Goal: Task Accomplishment & Management: Use online tool/utility

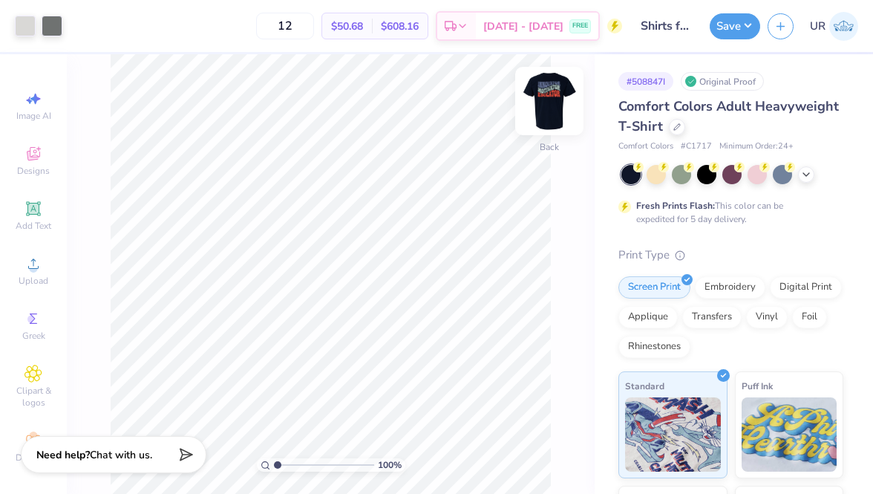
click at [559, 91] on img at bounding box center [549, 100] width 59 height 59
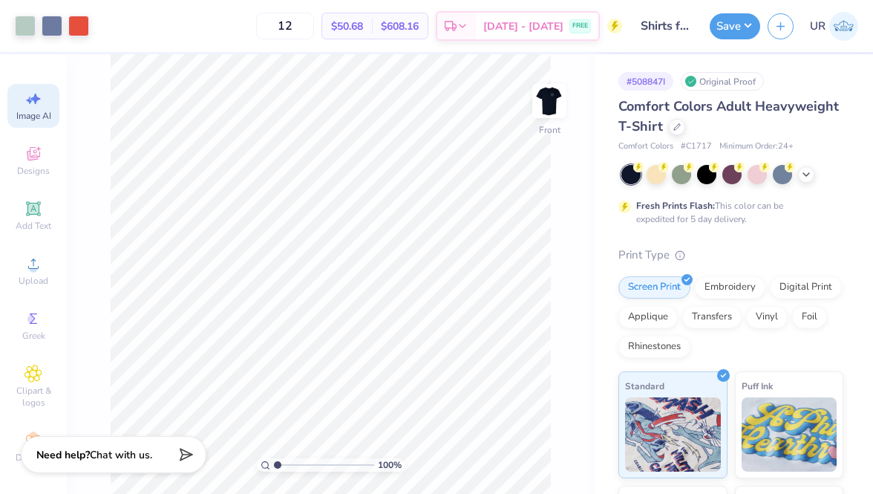
click at [38, 112] on span "Image AI" at bounding box center [33, 116] width 35 height 12
select select "4"
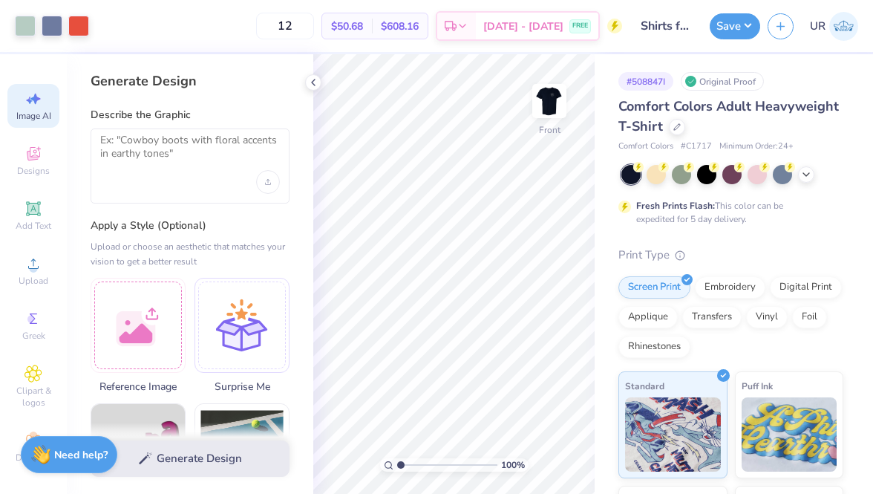
click at [218, 175] on div at bounding box center [190, 165] width 199 height 75
click at [126, 130] on div at bounding box center [190, 165] width 199 height 75
click at [131, 156] on textarea at bounding box center [190, 152] width 180 height 37
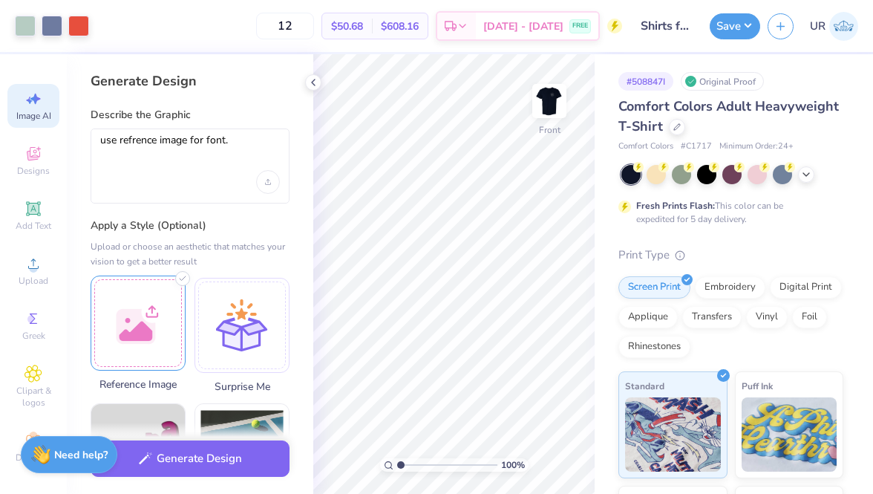
click at [107, 294] on div at bounding box center [138, 323] width 95 height 95
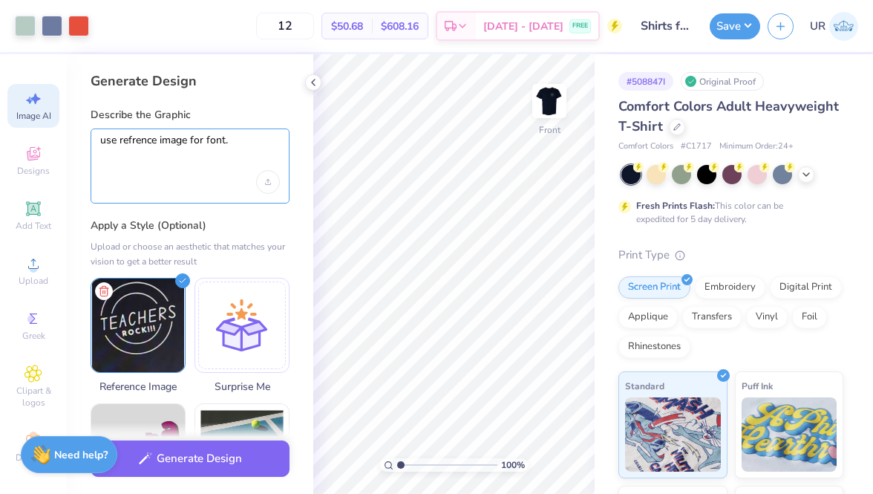
click at [139, 143] on textarea "use refrence image for font." at bounding box center [190, 152] width 180 height 37
click at [247, 140] on textarea "use reference image for font." at bounding box center [190, 152] width 180 height 37
paste textarea "innovator motivator educator in white"
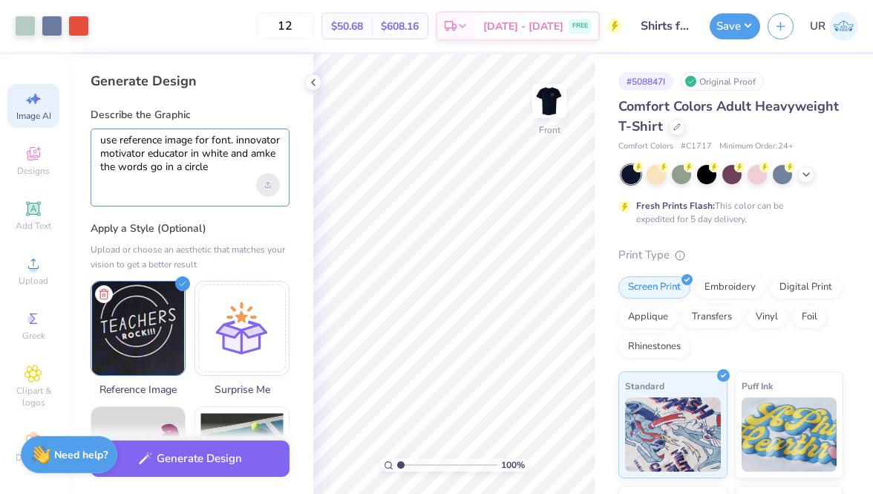
type textarea "use reference image for font. innovator motivator educator in white and amke th…"
click at [277, 185] on div "Upload image" at bounding box center [268, 185] width 24 height 24
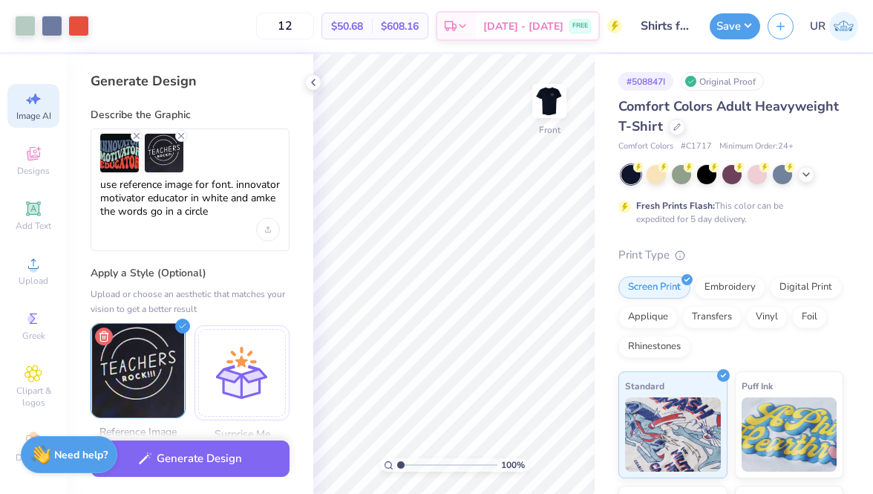
click at [102, 337] on icon at bounding box center [104, 337] width 18 height 18
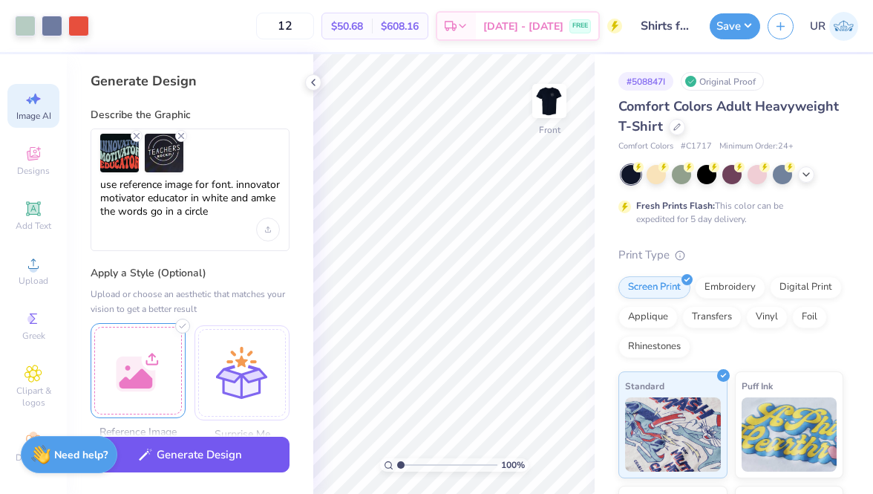
click at [208, 462] on button "Generate Design" at bounding box center [190, 455] width 199 height 36
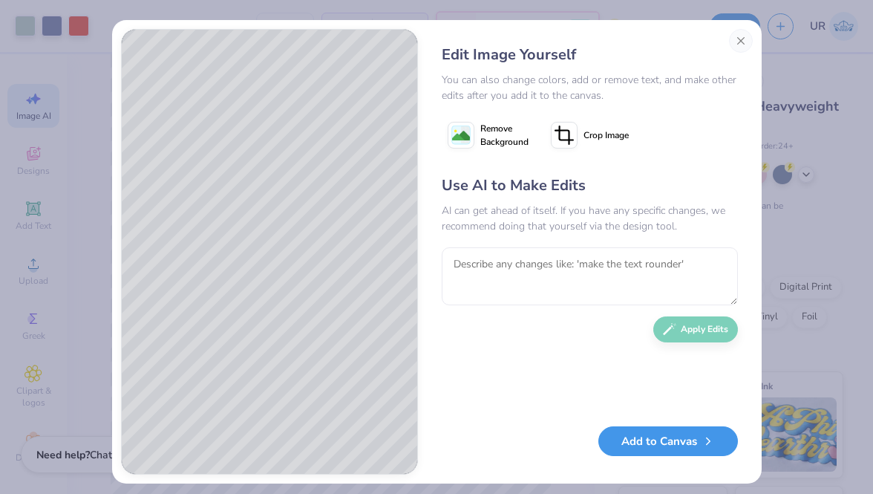
click at [653, 449] on button "Add to Canvas" at bounding box center [669, 441] width 140 height 30
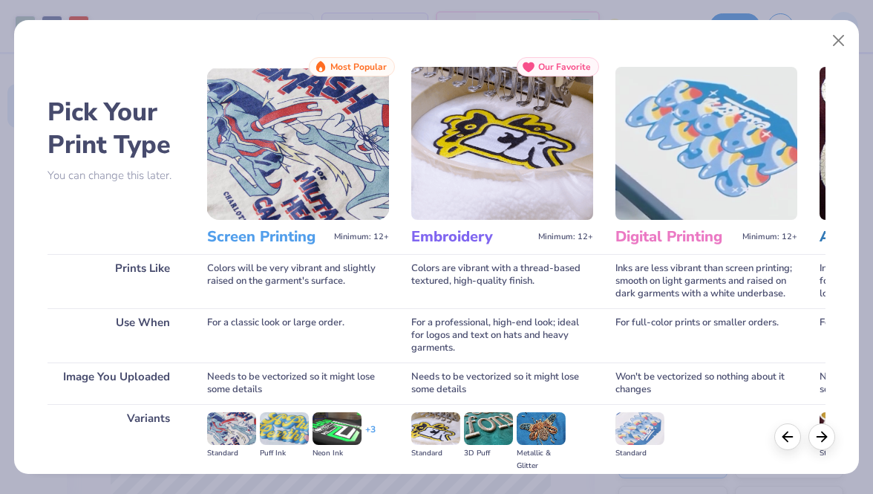
scroll to position [172, 0]
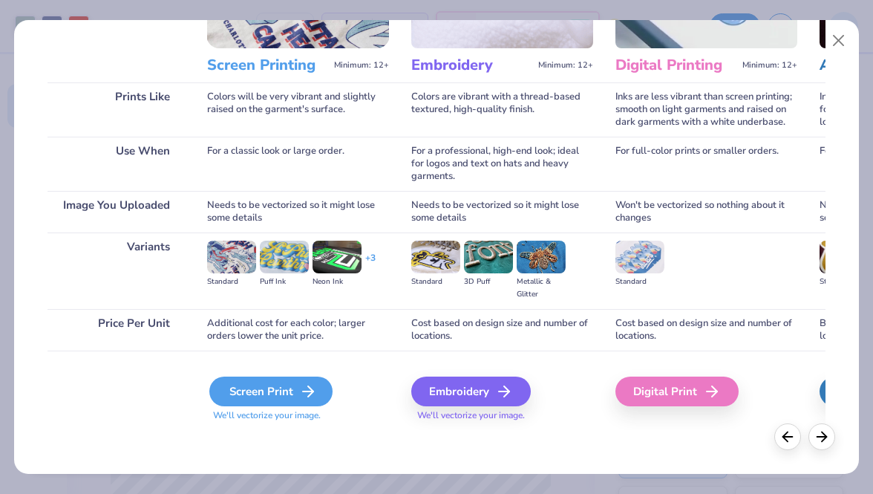
click at [310, 396] on icon at bounding box center [308, 391] width 18 height 18
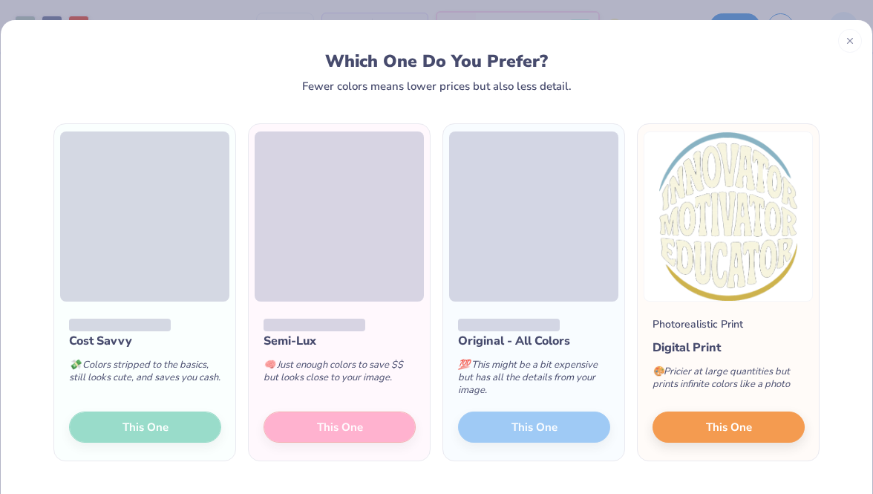
scroll to position [45, 0]
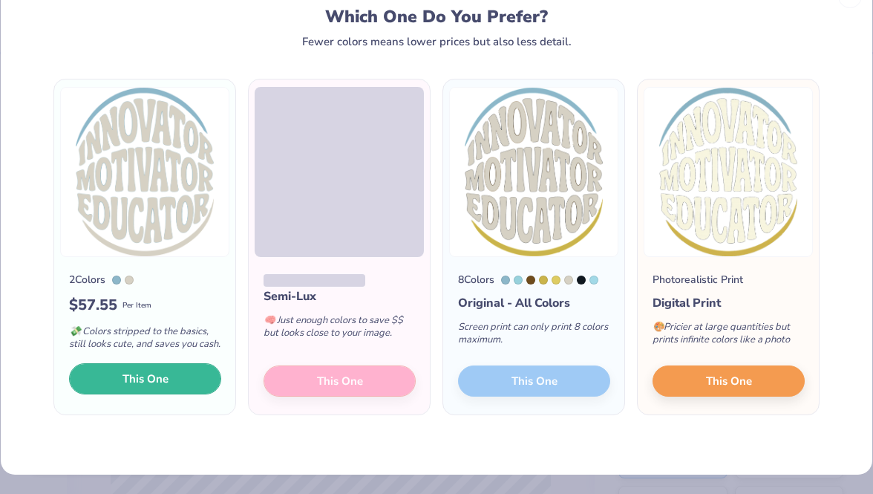
click at [200, 378] on button "This One" at bounding box center [145, 378] width 152 height 31
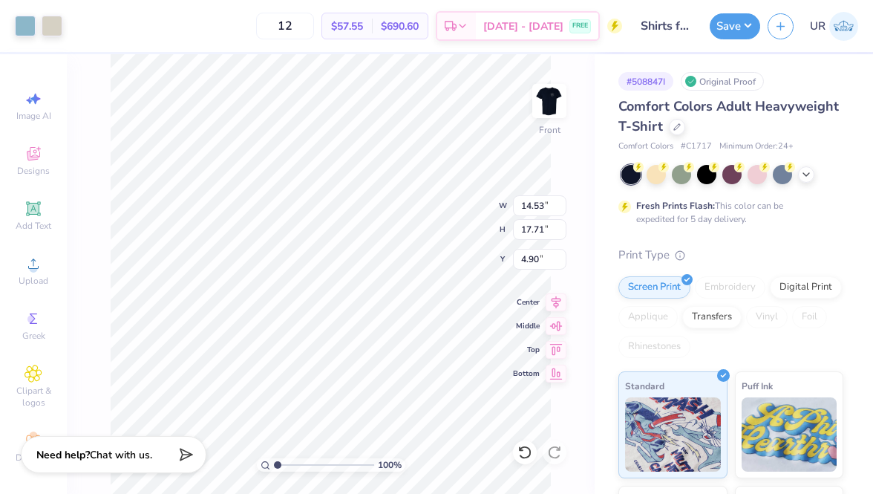
type input "11.68"
type input "8.15"
type input "3.69"
type input "9.75"
type input "11.88"
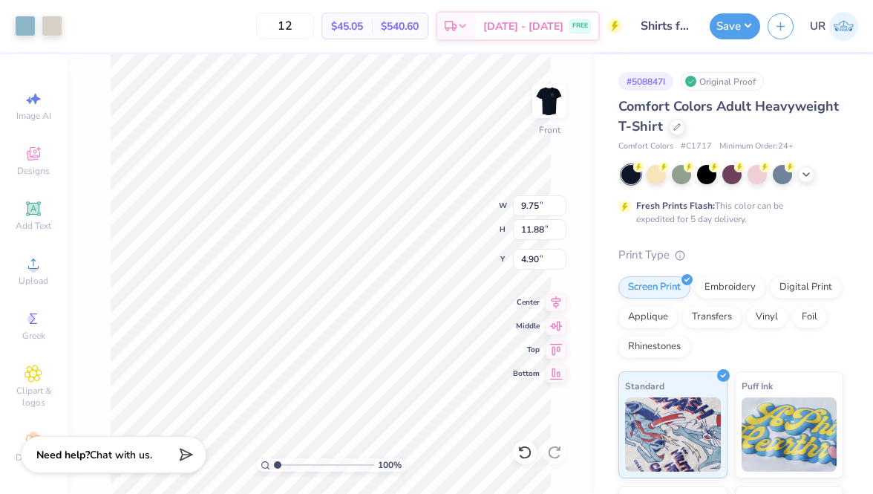
type input "3.00"
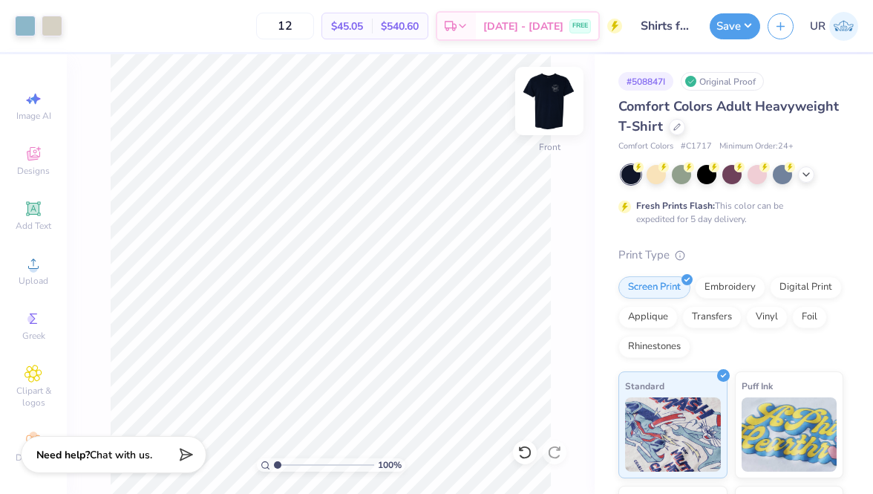
click at [542, 94] on img at bounding box center [549, 100] width 59 height 59
click at [542, 97] on img at bounding box center [549, 100] width 59 height 59
click at [27, 27] on div at bounding box center [25, 24] width 21 height 21
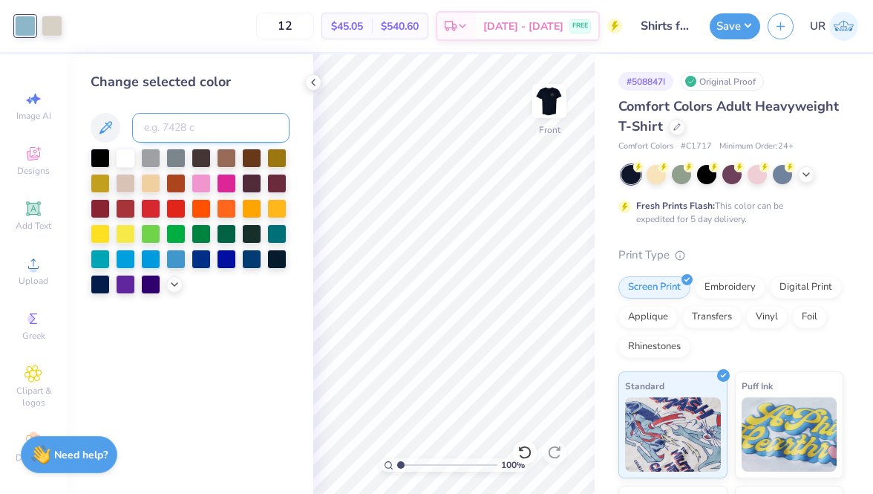
click at [200, 126] on input at bounding box center [210, 128] width 157 height 30
type input "424"
click at [48, 19] on div at bounding box center [52, 24] width 21 height 21
click at [564, 85] on img at bounding box center [549, 100] width 59 height 59
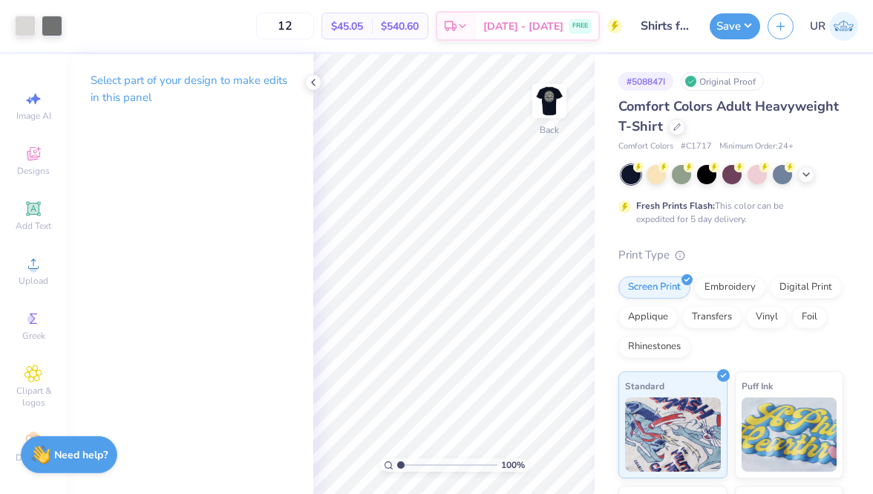
drag, startPoint x: 559, startPoint y: 91, endPoint x: 195, endPoint y: 68, distance: 364.7
click at [559, 91] on img at bounding box center [550, 101] width 30 height 30
click at [53, 28] on div at bounding box center [52, 24] width 21 height 21
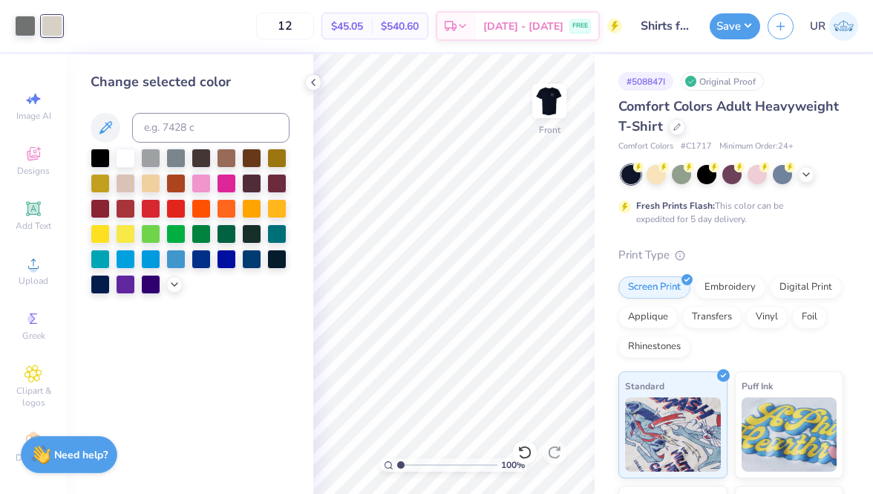
click at [189, 146] on div "Change selected color" at bounding box center [190, 183] width 199 height 222
click at [183, 134] on input at bounding box center [210, 128] width 157 height 30
type input "cool grey 1 c"
drag, startPoint x: 219, startPoint y: 123, endPoint x: 128, endPoint y: 122, distance: 90.6
click at [128, 122] on div "cool grey 1 c" at bounding box center [190, 128] width 199 height 30
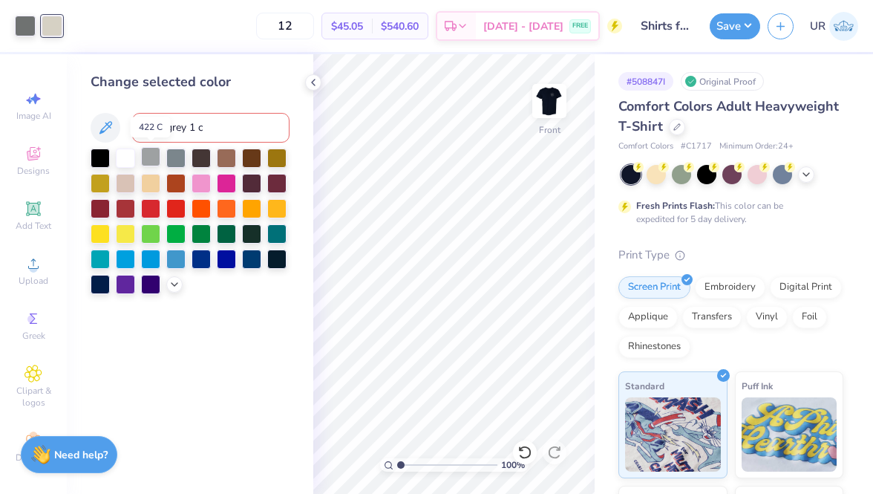
click at [151, 158] on div at bounding box center [150, 156] width 19 height 19
click at [173, 161] on div at bounding box center [175, 156] width 19 height 19
click at [236, 127] on input at bounding box center [210, 128] width 157 height 30
click at [312, 85] on icon at bounding box center [313, 82] width 12 height 12
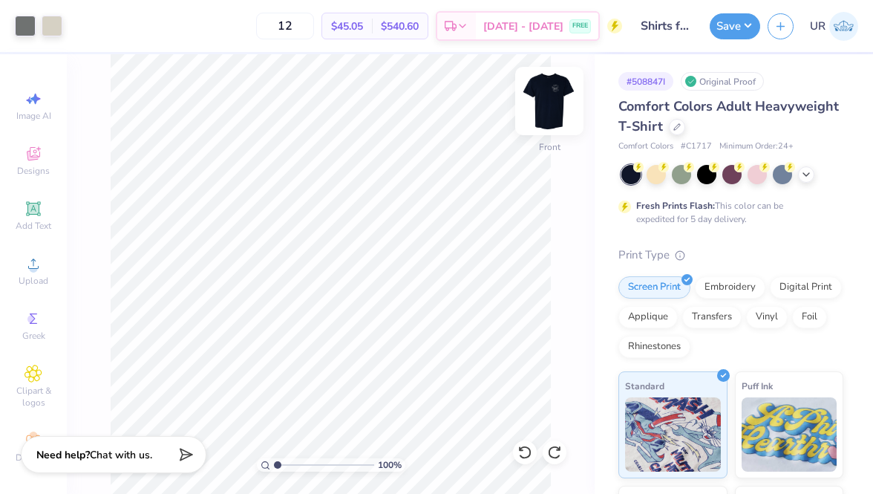
click at [549, 91] on img at bounding box center [549, 100] width 59 height 59
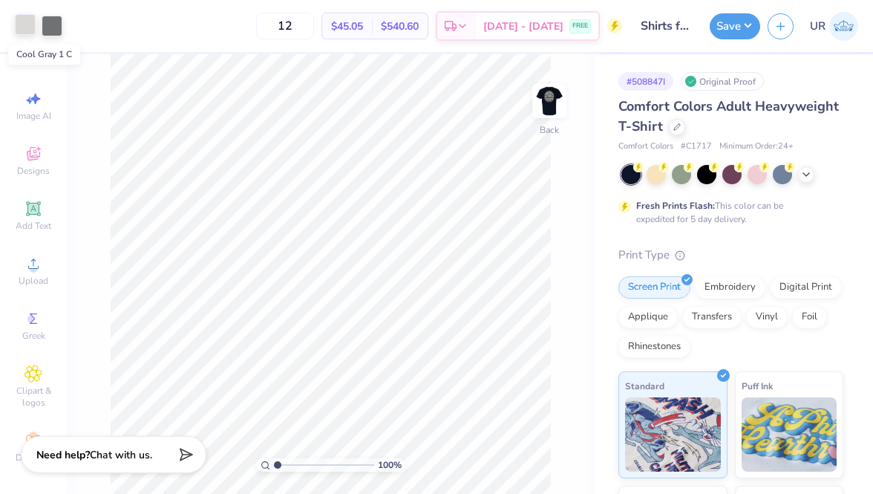
click at [21, 32] on div at bounding box center [25, 24] width 21 height 21
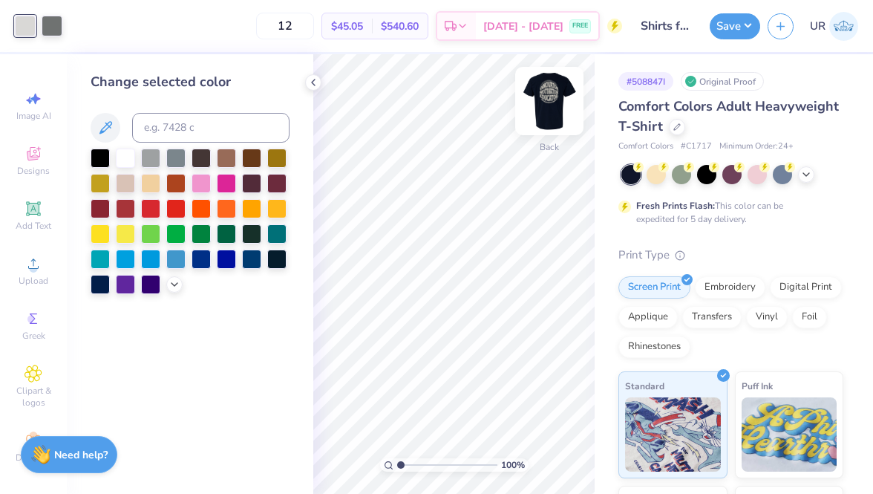
click at [546, 100] on img at bounding box center [549, 100] width 59 height 59
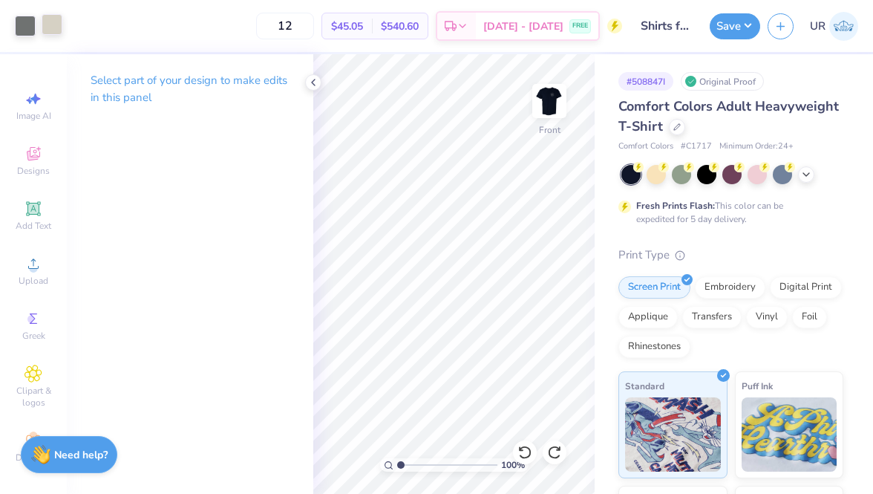
click at [49, 25] on div at bounding box center [52, 24] width 21 height 21
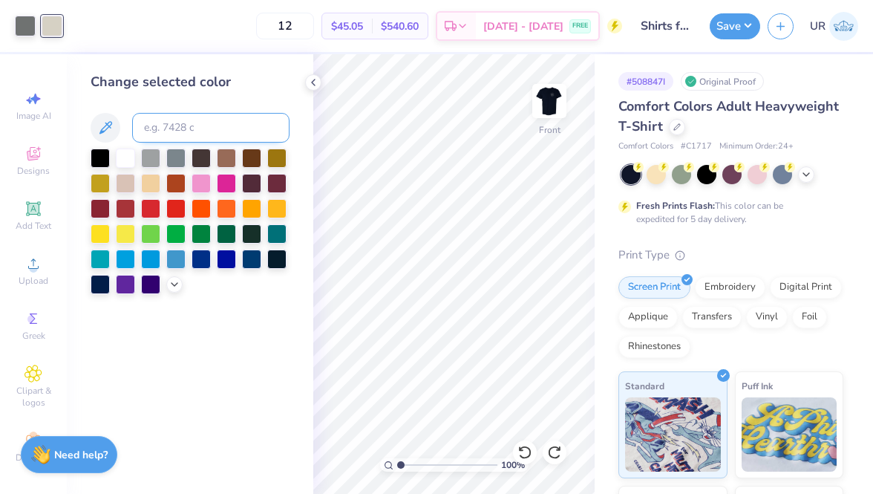
click at [170, 137] on input at bounding box center [210, 128] width 157 height 30
type input "Cool Gray 1"
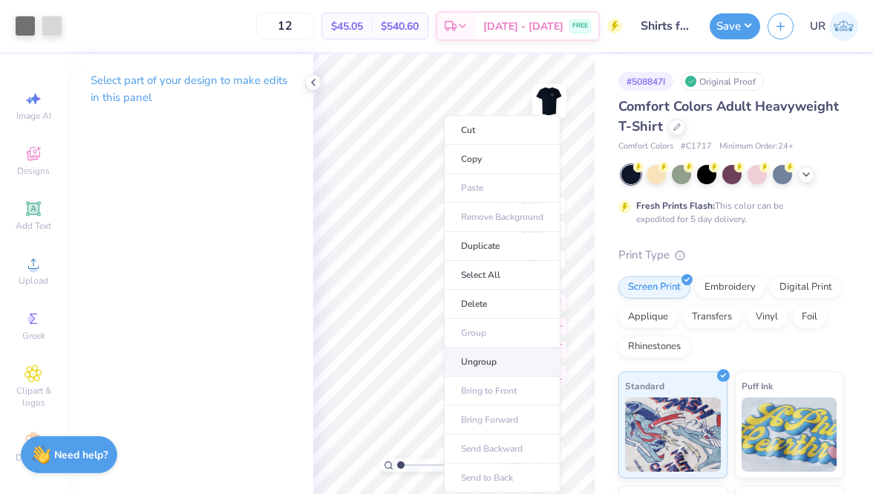
click at [480, 354] on li "Ungroup" at bounding box center [502, 362] width 117 height 29
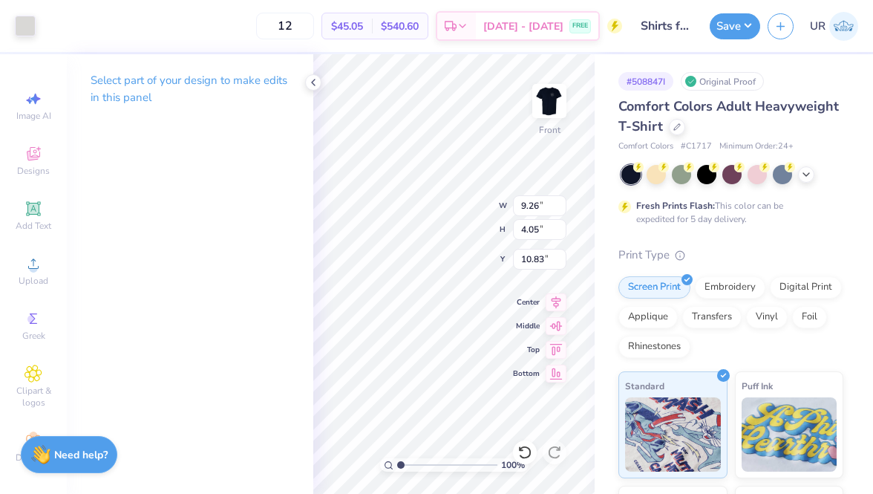
type input "9.29"
type input "4.13"
type input "3.00"
type input "9.26"
type input "4.05"
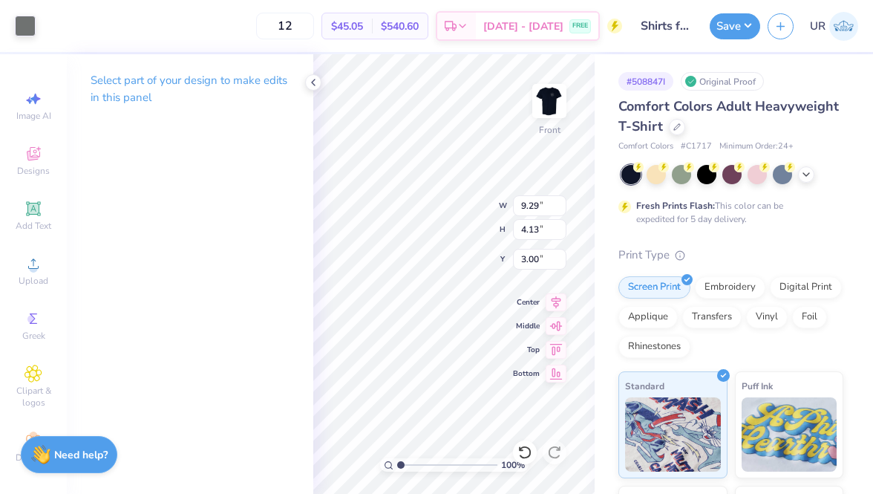
type input "10.83"
click at [26, 16] on div at bounding box center [25, 24] width 21 height 21
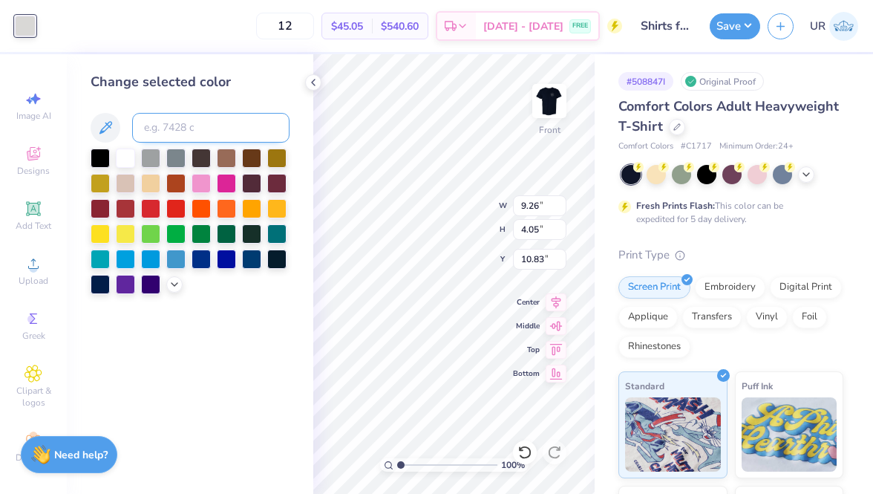
click at [222, 126] on input at bounding box center [210, 128] width 157 height 30
type input "424"
click at [315, 80] on icon at bounding box center [313, 82] width 12 height 12
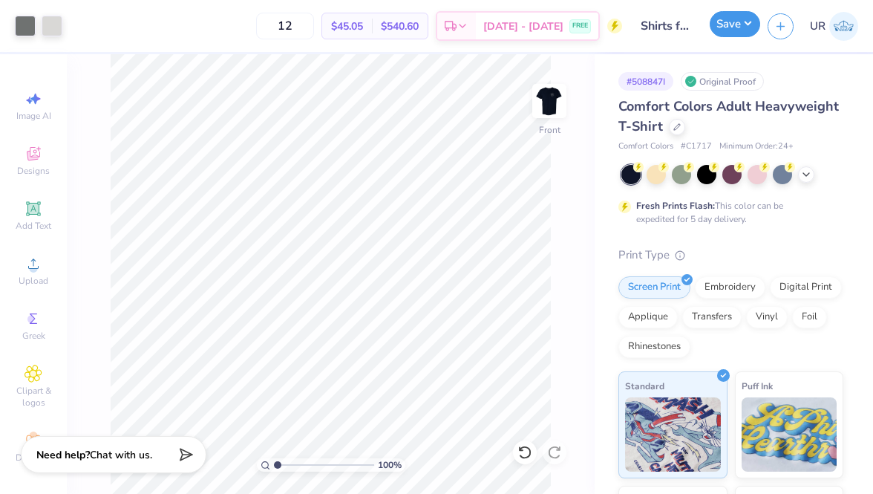
click at [747, 22] on button "Save" at bounding box center [735, 24] width 50 height 26
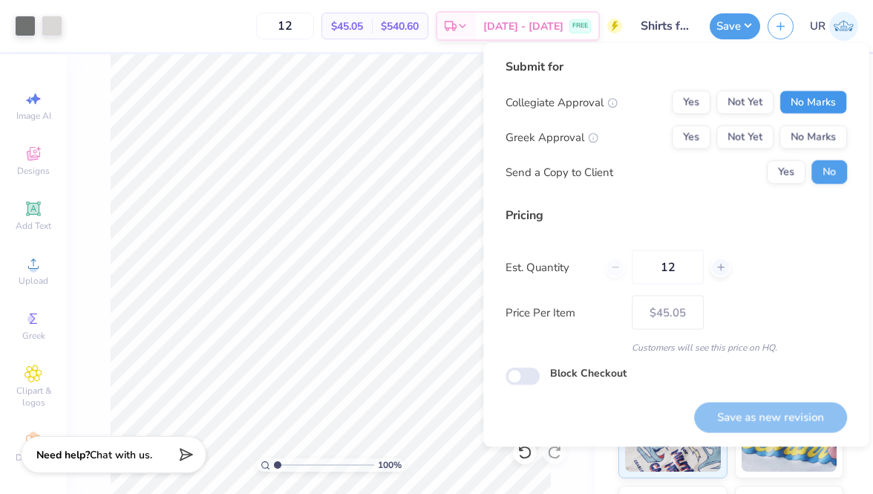
click at [816, 91] on button "No Marks" at bounding box center [814, 103] width 68 height 24
click at [811, 132] on button "No Marks" at bounding box center [814, 138] width 68 height 24
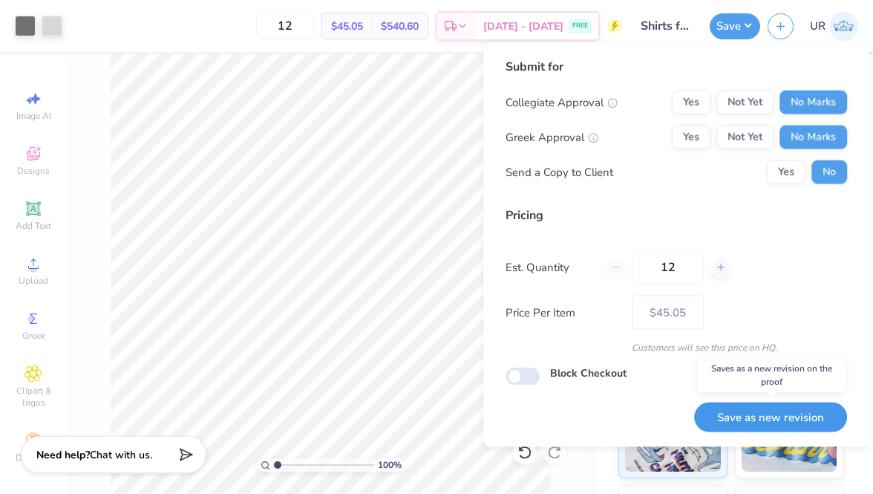
click at [798, 420] on button "Save as new revision" at bounding box center [770, 417] width 153 height 30
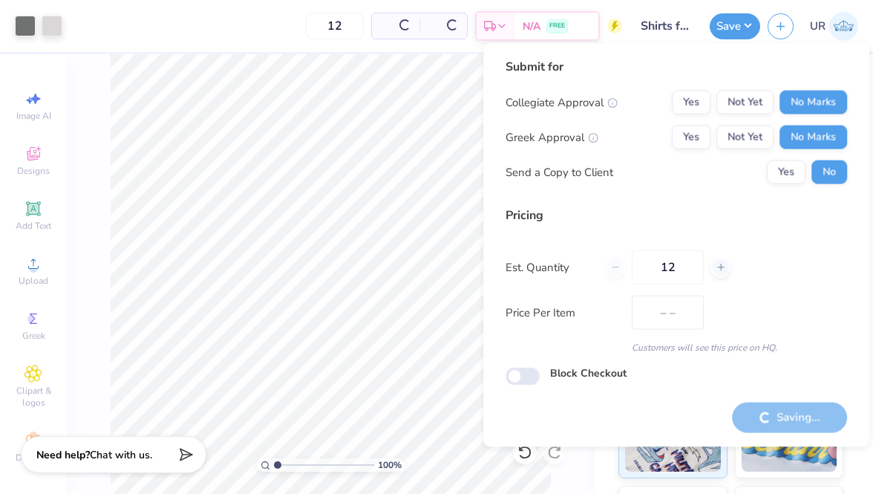
type input "$45.05"
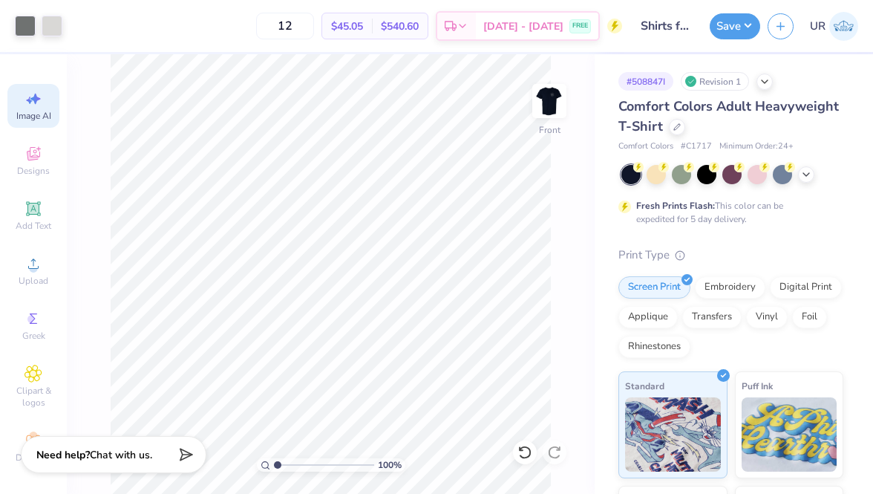
click at [42, 88] on div "Image AI" at bounding box center [33, 106] width 52 height 44
select select "4"
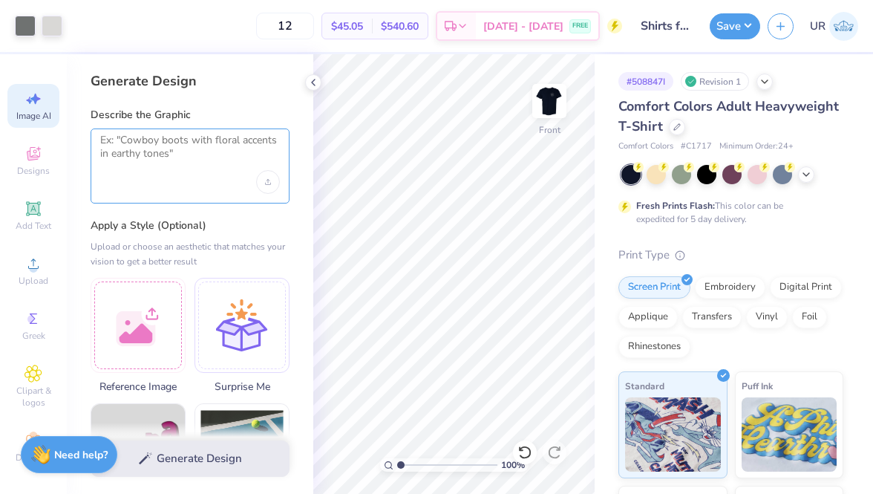
click at [199, 158] on textarea at bounding box center [190, 152] width 180 height 37
paste textarea "words go in a circle"
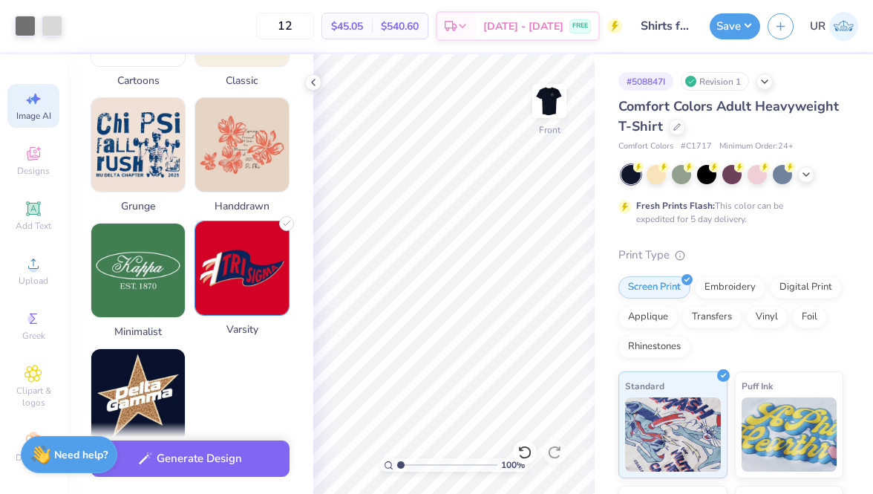
scroll to position [775, 0]
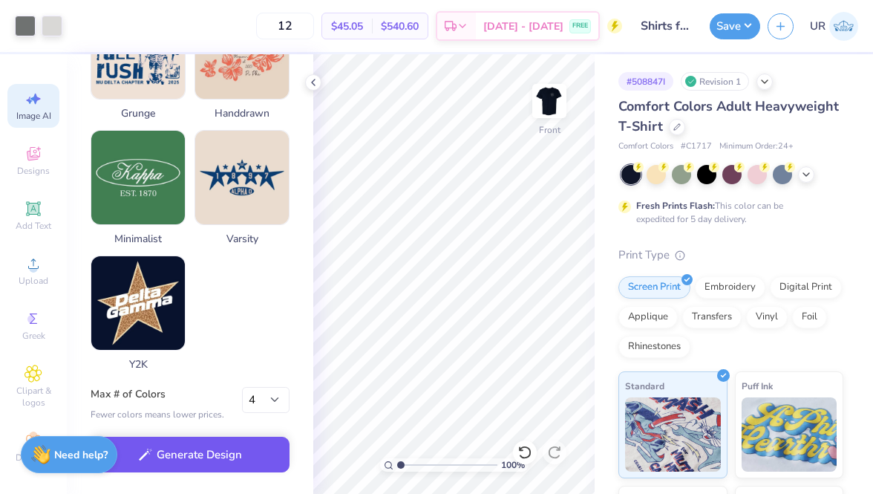
type textarea "words go in a circle innovator, motivator and educator"
click at [212, 455] on button "Generate Design" at bounding box center [190, 455] width 199 height 36
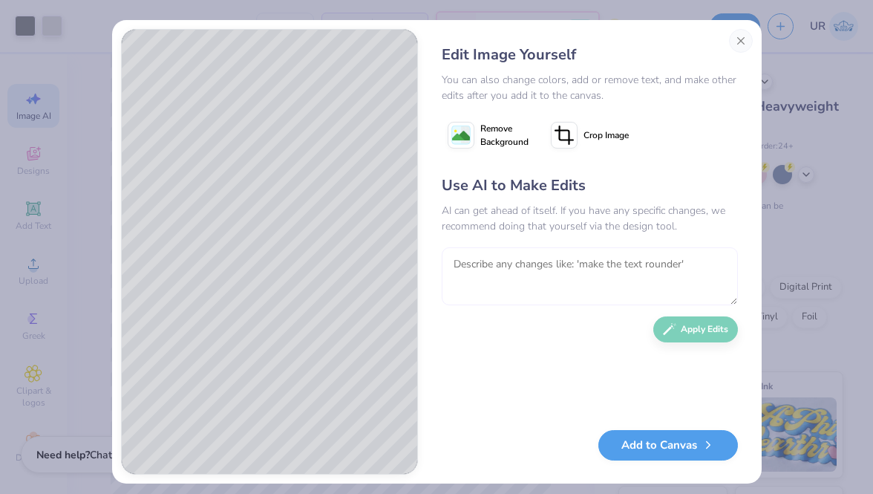
click at [499, 285] on textarea at bounding box center [590, 276] width 296 height 58
paste textarea "innovator motivator educator"
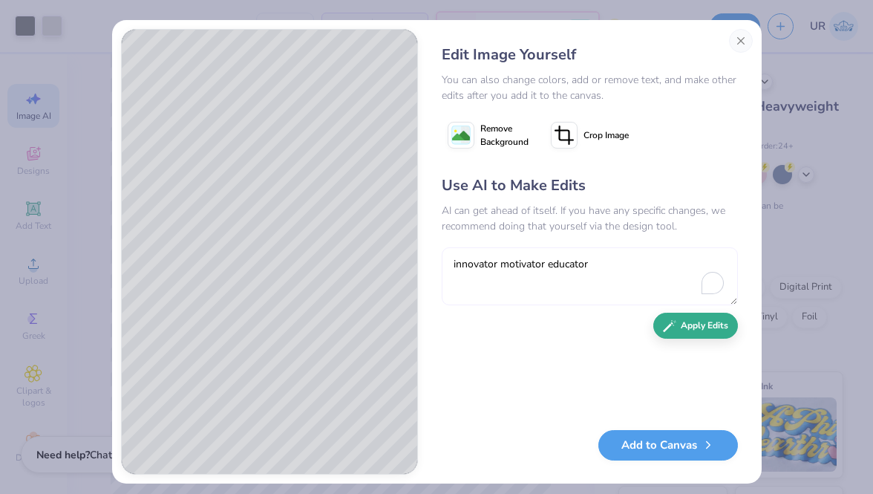
type textarea "innovator motivator educator"
click at [712, 322] on button "Apply Edits" at bounding box center [696, 326] width 85 height 26
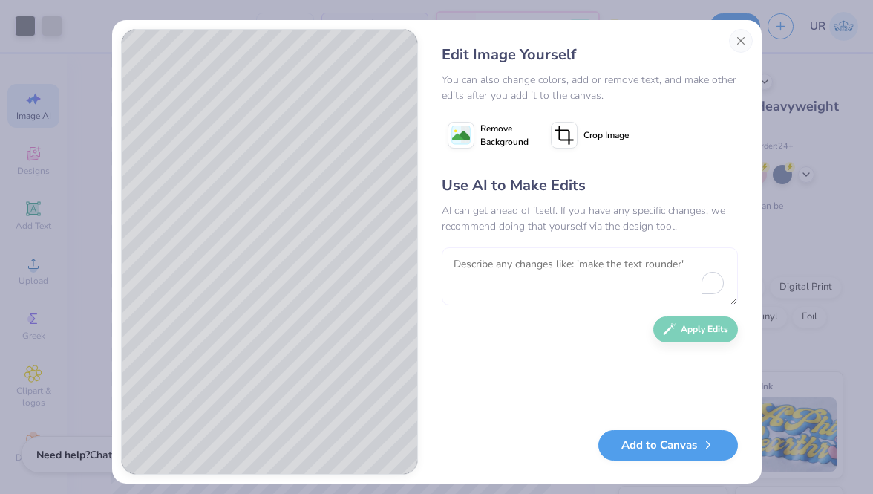
click at [502, 253] on textarea "To enrich screen reader interactions, please activate Accessibility in Grammarl…" at bounding box center [590, 276] width 296 height 58
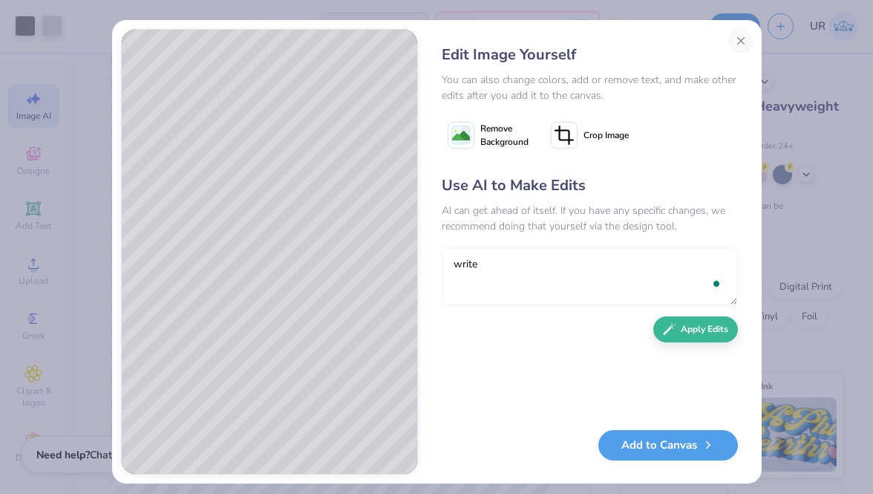
paste textarea "innovator motivator educator"
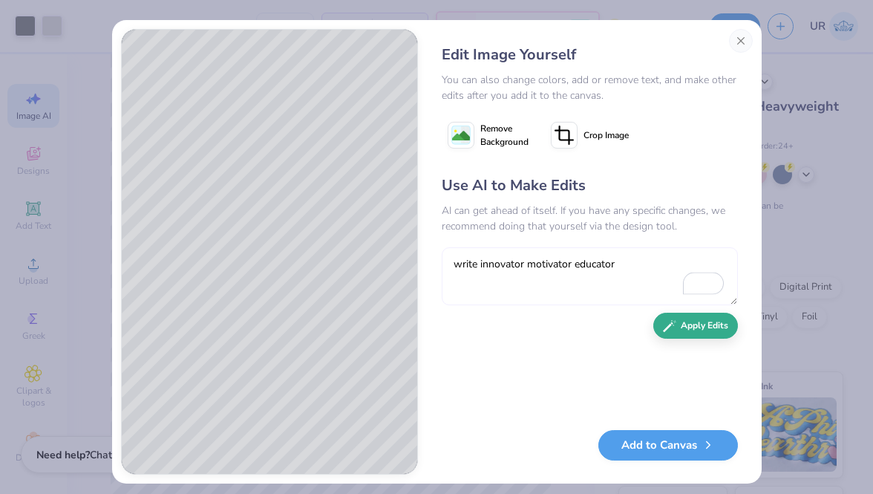
type textarea "write innovator motivator educator"
click at [677, 334] on button "Apply Edits" at bounding box center [696, 326] width 85 height 26
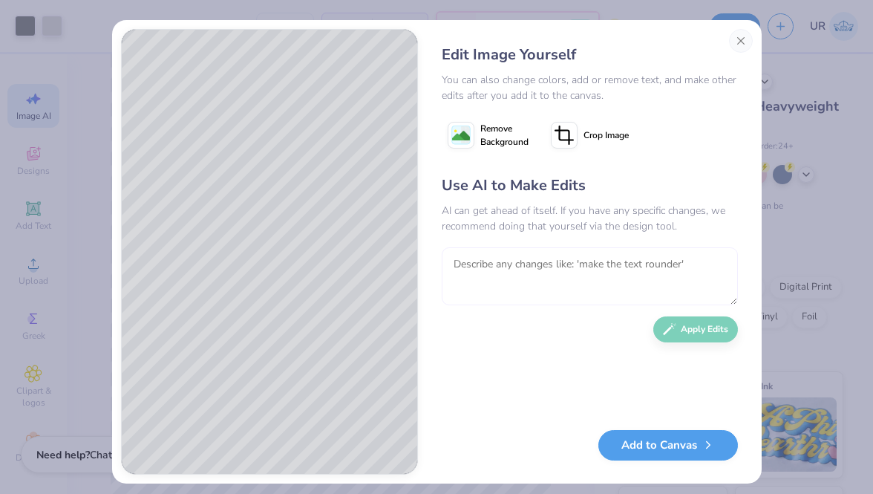
click at [636, 292] on textarea "To enrich screen reader interactions, please activate Accessibility in Grammarl…" at bounding box center [590, 276] width 296 height 58
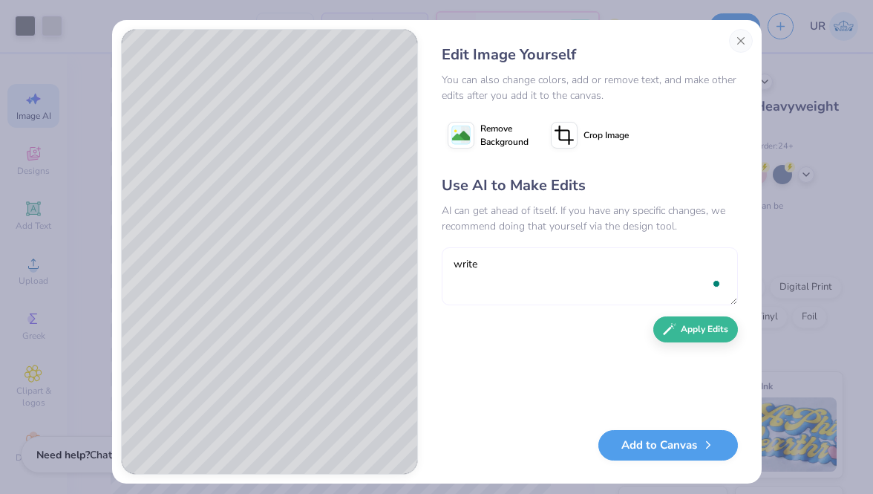
paste textarea "innovator motivator educator"
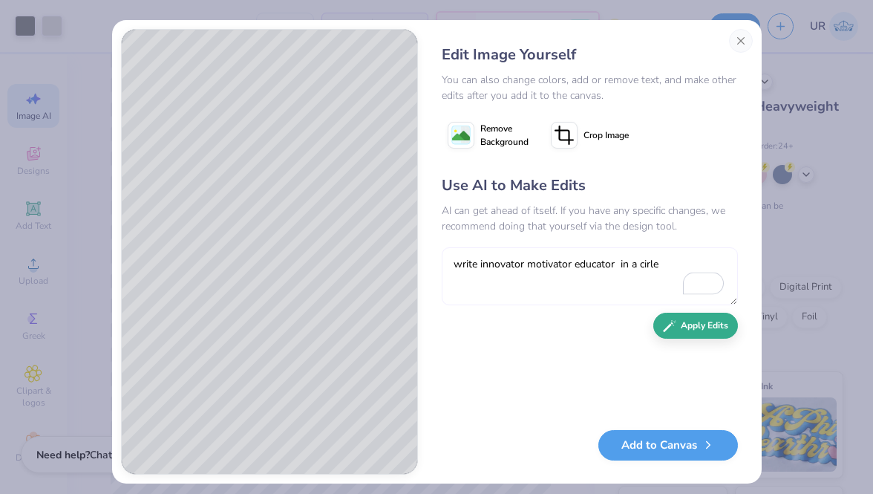
type textarea "write innovator motivator educator in a cirle"
click at [700, 323] on button "Apply Edits" at bounding box center [696, 326] width 85 height 26
click at [745, 39] on button "Close" at bounding box center [741, 41] width 24 height 24
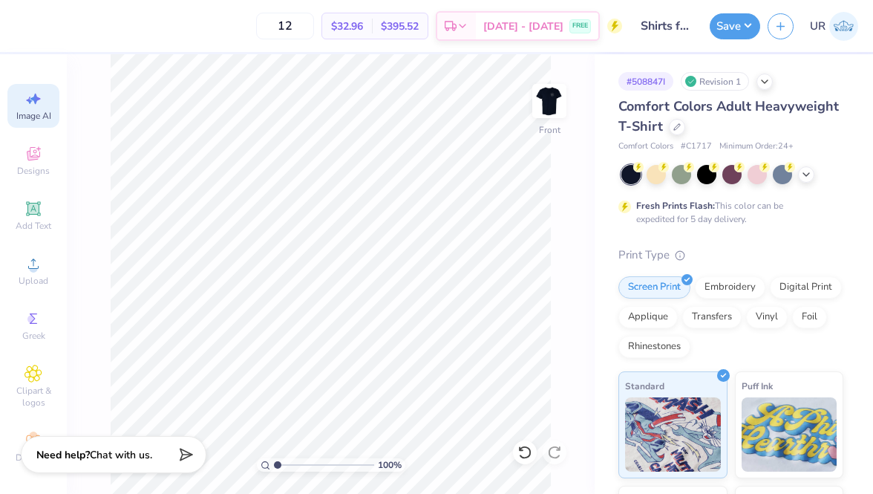
click at [45, 110] on span "Image AI" at bounding box center [33, 116] width 35 height 12
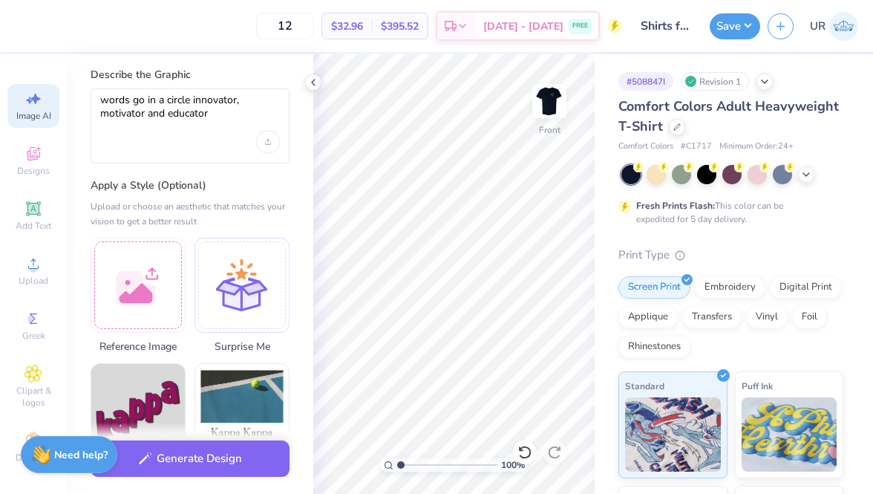
scroll to position [0, 0]
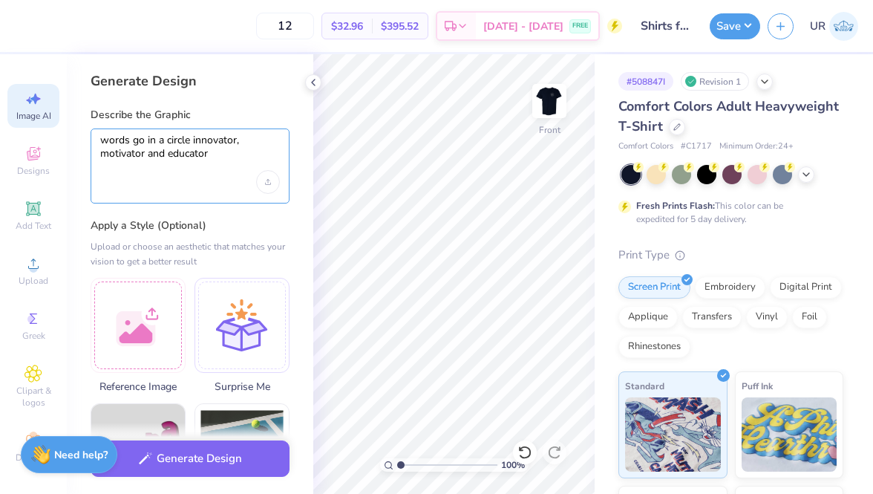
click at [221, 151] on textarea "words go in a circle innovator, motivator and educator" at bounding box center [190, 152] width 180 height 37
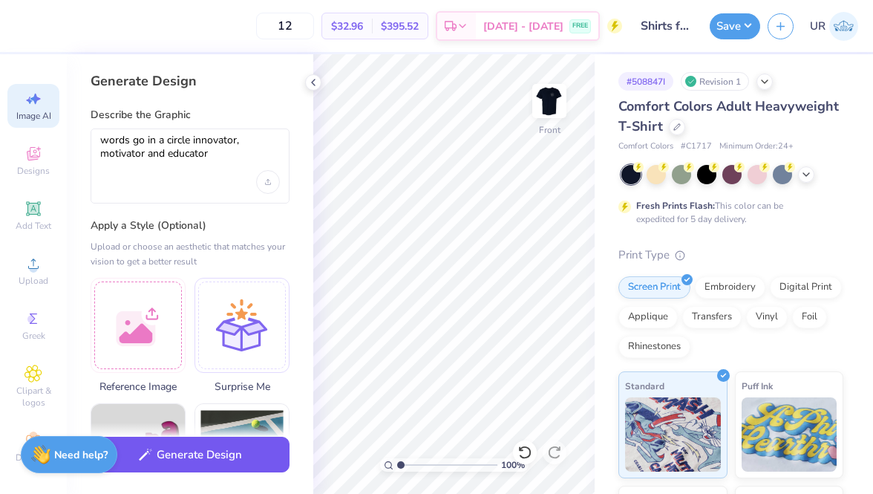
click at [218, 460] on button "Generate Design" at bounding box center [190, 455] width 199 height 36
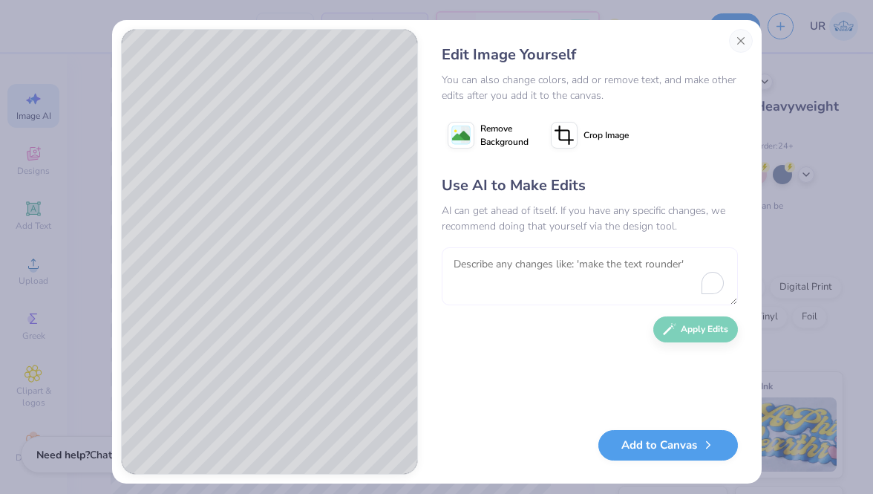
click at [512, 278] on textarea "To enrich screen reader interactions, please activate Accessibility in Grammarl…" at bounding box center [590, 276] width 296 height 58
paste textarea "say innovator motivator educator in white font similar to the teachers rock fon…"
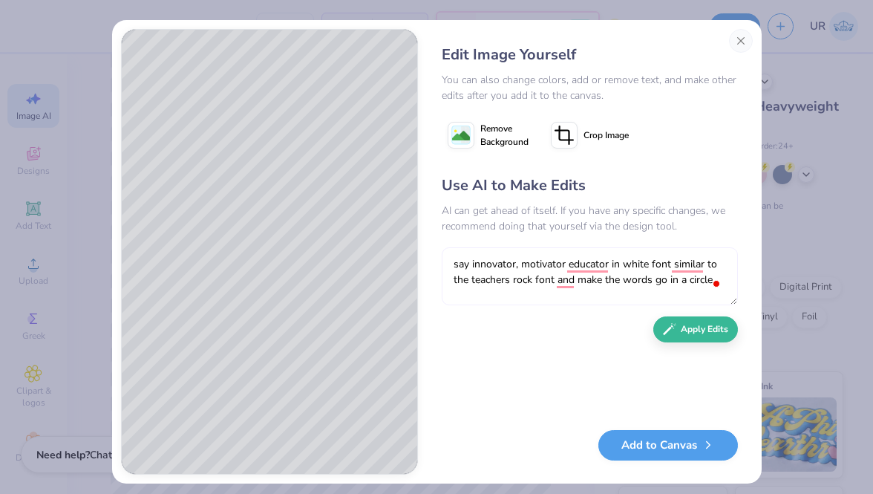
drag, startPoint x: 472, startPoint y: 259, endPoint x: 429, endPoint y: 259, distance: 43.1
click at [429, 259] on div "Edit Image Yourself You can also change colors, add or remove text, and make ot…" at bounding box center [590, 252] width 326 height 446
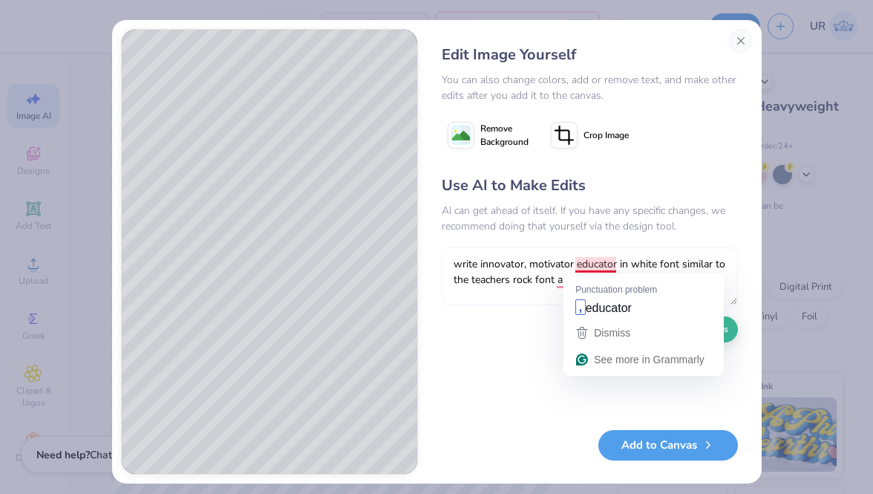
click at [609, 261] on textarea "write innovator, motivator educator in white font similar to the teachers rock …" at bounding box center [590, 276] width 296 height 58
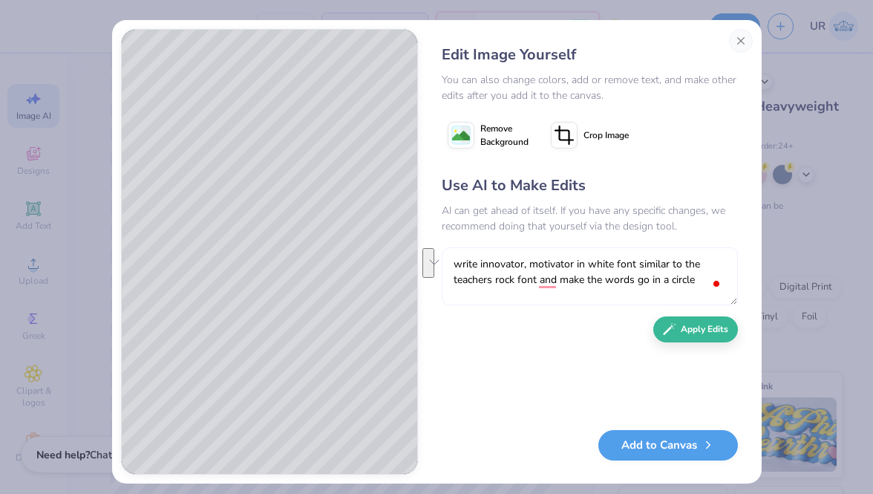
drag, startPoint x: 577, startPoint y: 264, endPoint x: 695, endPoint y: 287, distance: 120.2
click at [695, 287] on textarea "write innovator, motivator in white font similar to the teachers rock font and …" at bounding box center [590, 276] width 296 height 58
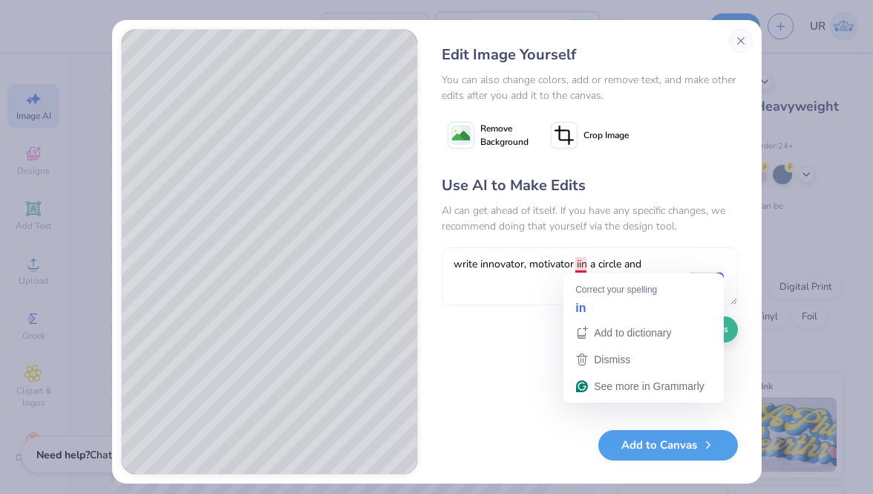
click at [582, 260] on textarea "write innovator, motivator iin a circle and" at bounding box center [590, 276] width 296 height 58
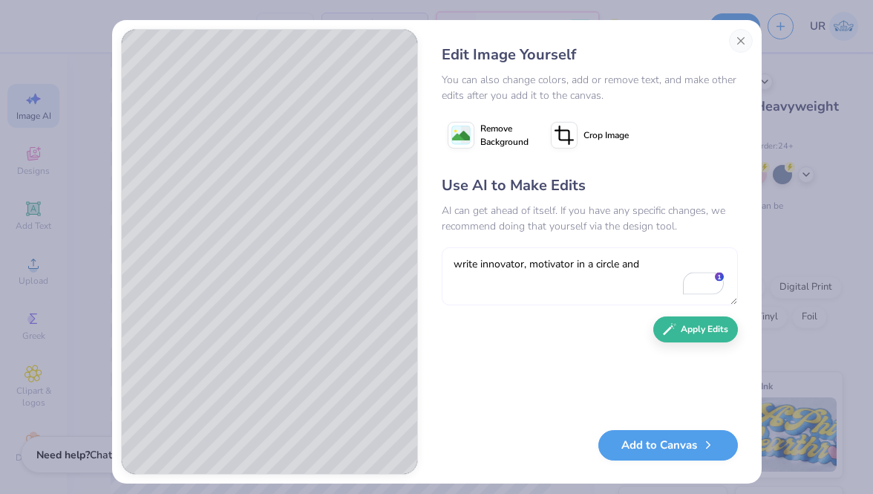
click at [648, 258] on textarea "write innovator, motivator in a circle and" at bounding box center [590, 276] width 296 height 58
type textarea "write innovator, motivator in a circle and write educator in the middle"
click at [720, 319] on button "Apply Edits" at bounding box center [696, 326] width 85 height 26
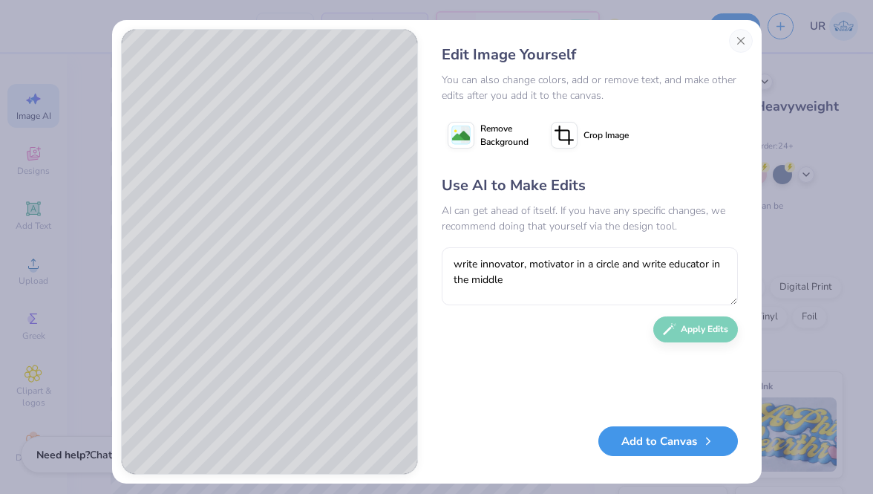
click at [626, 443] on button "Add to Canvas" at bounding box center [669, 441] width 140 height 30
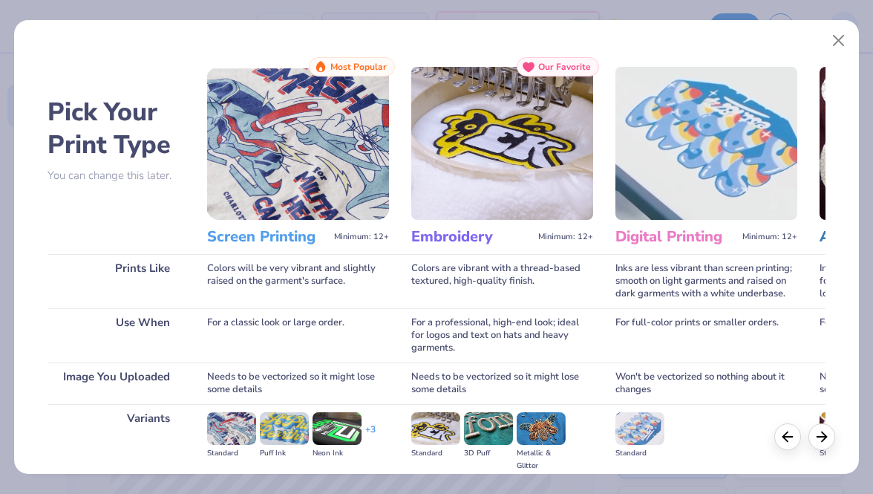
scroll to position [93, 0]
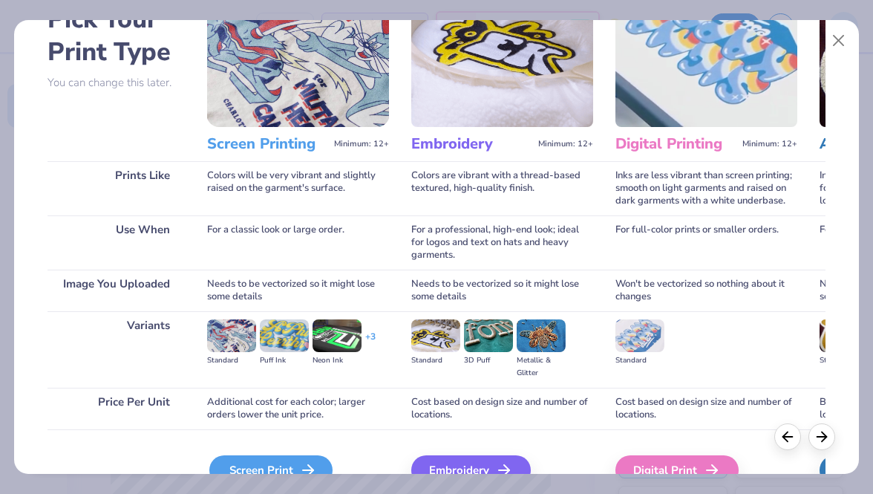
click at [302, 466] on icon at bounding box center [308, 470] width 18 height 18
click at [284, 452] on div "Screen Print We'll vectorize your image." at bounding box center [298, 468] width 182 height 79
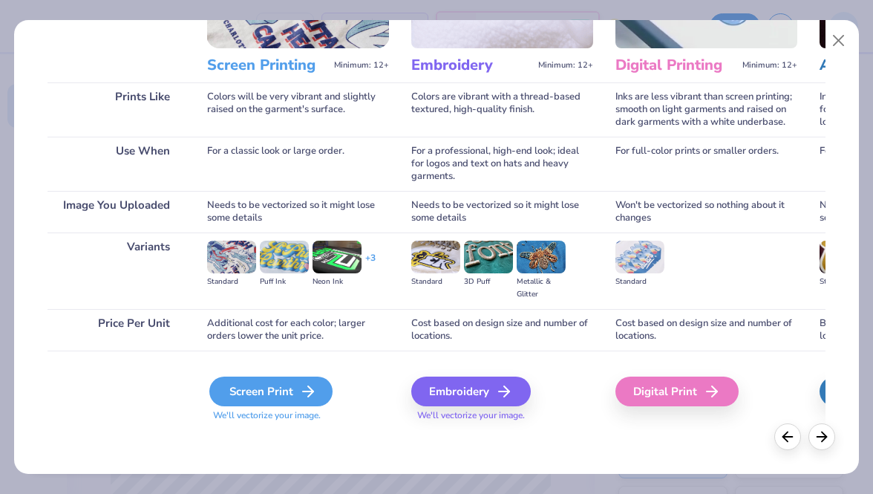
click at [294, 383] on div "Screen Print" at bounding box center [270, 392] width 123 height 30
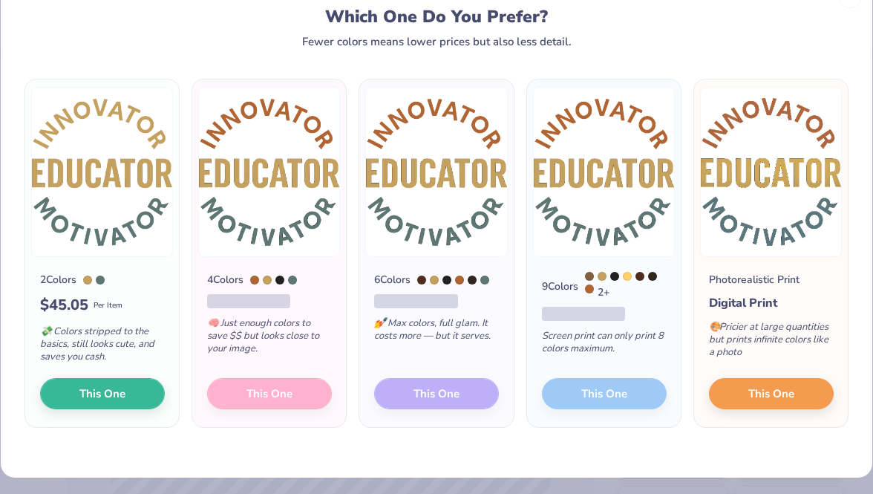
scroll to position [47, 0]
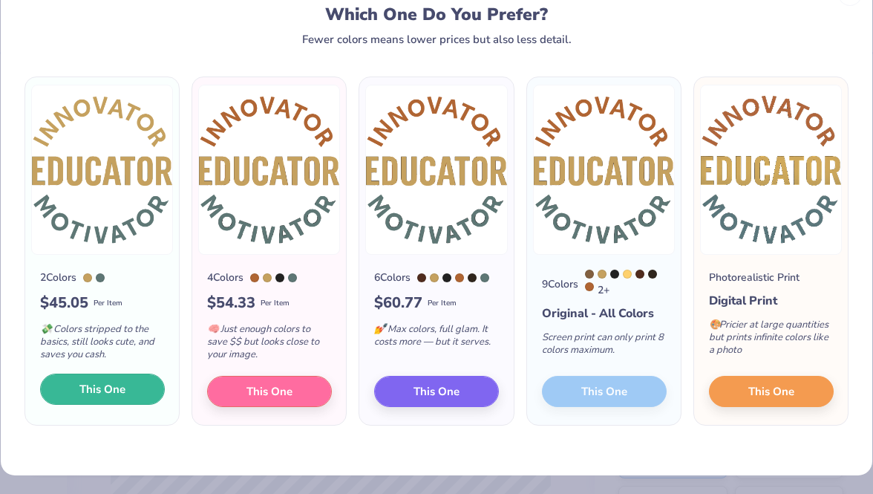
click at [141, 380] on button "This One" at bounding box center [102, 389] width 125 height 31
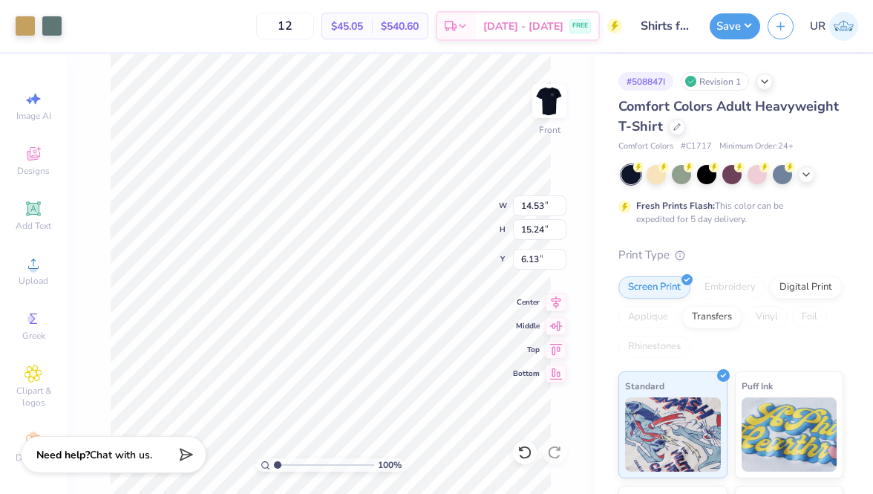
type input "10.25"
type input "10.75"
type input "3.00"
click at [25, 26] on div at bounding box center [25, 24] width 21 height 21
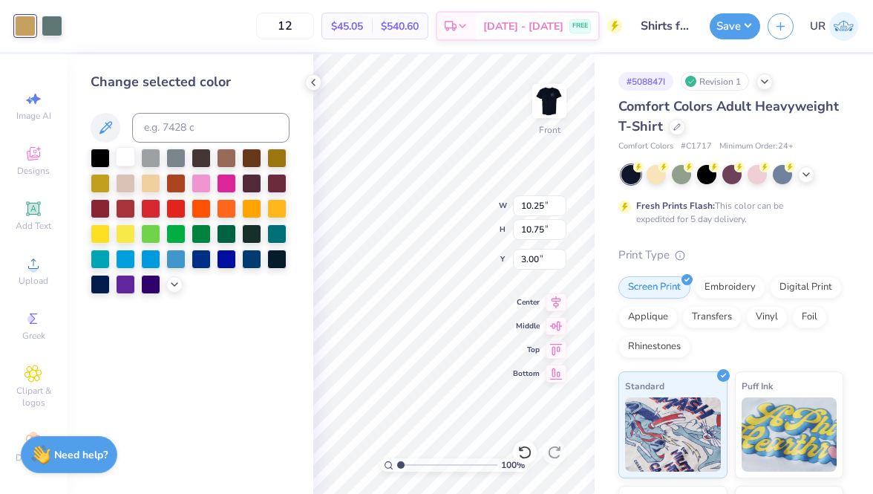
click at [118, 155] on div at bounding box center [125, 156] width 19 height 19
click at [55, 16] on div at bounding box center [52, 24] width 21 height 21
click at [129, 157] on div at bounding box center [125, 156] width 19 height 19
click at [317, 82] on icon at bounding box center [313, 82] width 12 height 12
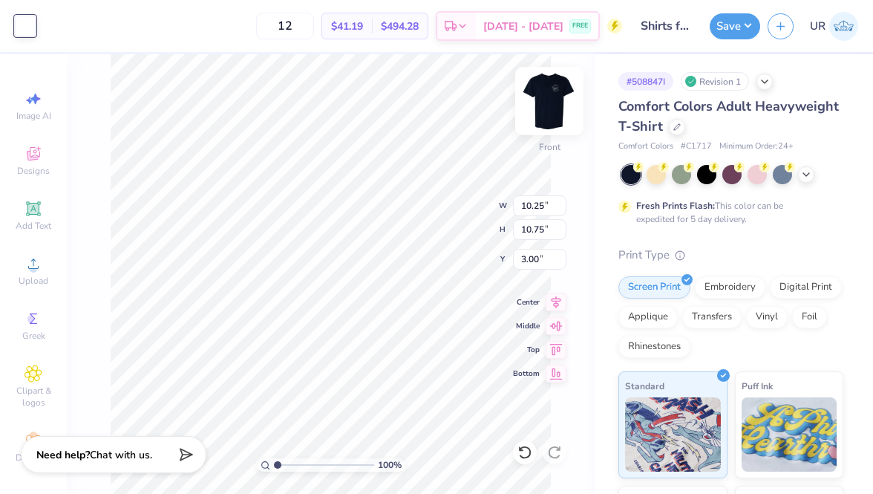
click at [552, 100] on img at bounding box center [549, 100] width 59 height 59
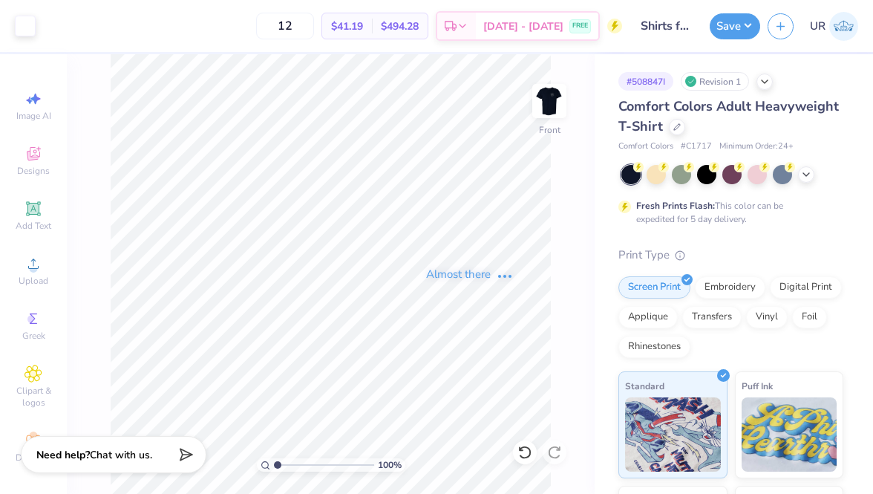
click at [552, 101] on div "Almost there" at bounding box center [470, 274] width 807 height 440
click at [26, 21] on div at bounding box center [25, 24] width 21 height 21
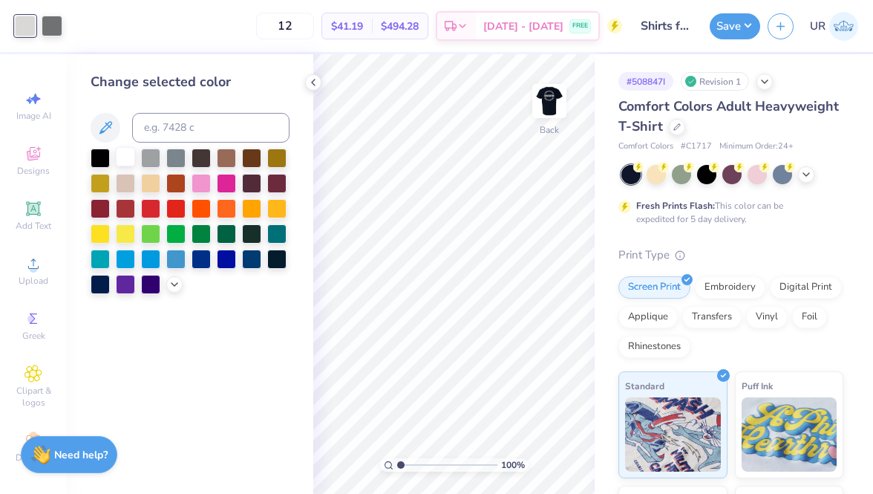
click at [119, 152] on div at bounding box center [125, 156] width 19 height 19
click at [51, 21] on div at bounding box center [52, 24] width 21 height 21
click at [122, 153] on div at bounding box center [125, 156] width 19 height 19
click at [312, 81] on polyline at bounding box center [313, 82] width 3 height 6
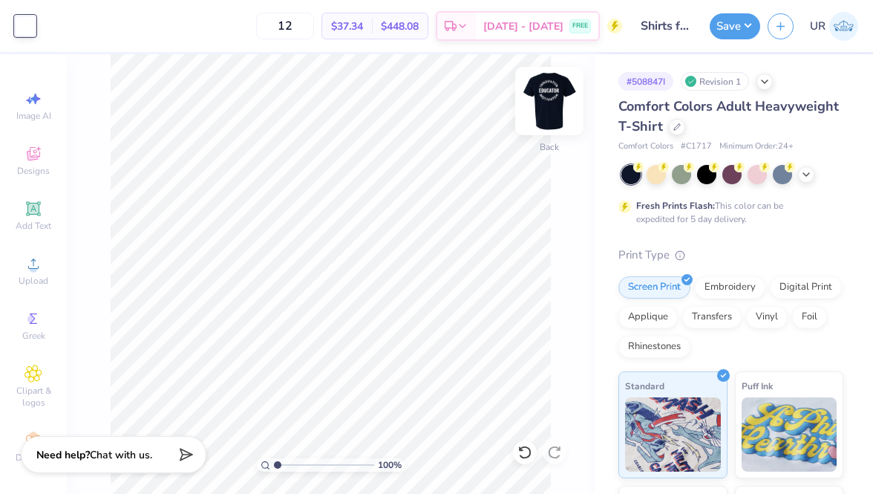
click at [553, 88] on img at bounding box center [549, 100] width 59 height 59
click at [740, 16] on button "Save" at bounding box center [735, 24] width 50 height 26
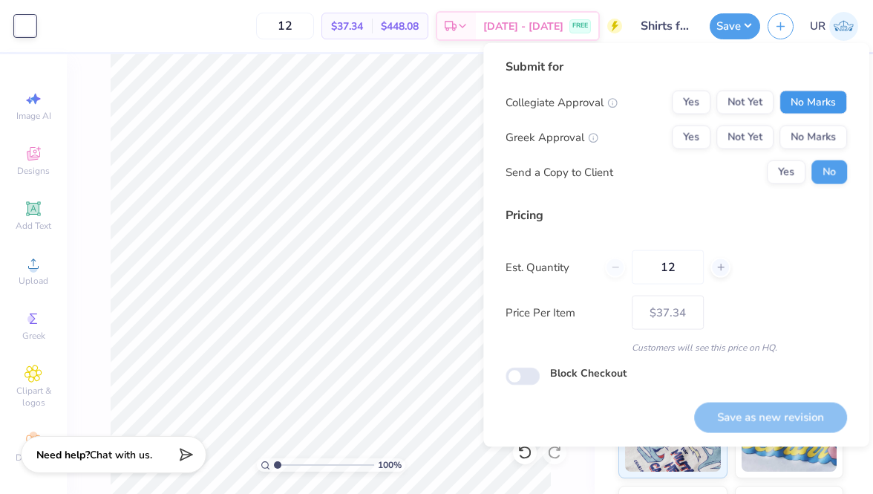
click at [782, 97] on button "No Marks" at bounding box center [814, 103] width 68 height 24
click at [810, 141] on button "No Marks" at bounding box center [814, 138] width 68 height 24
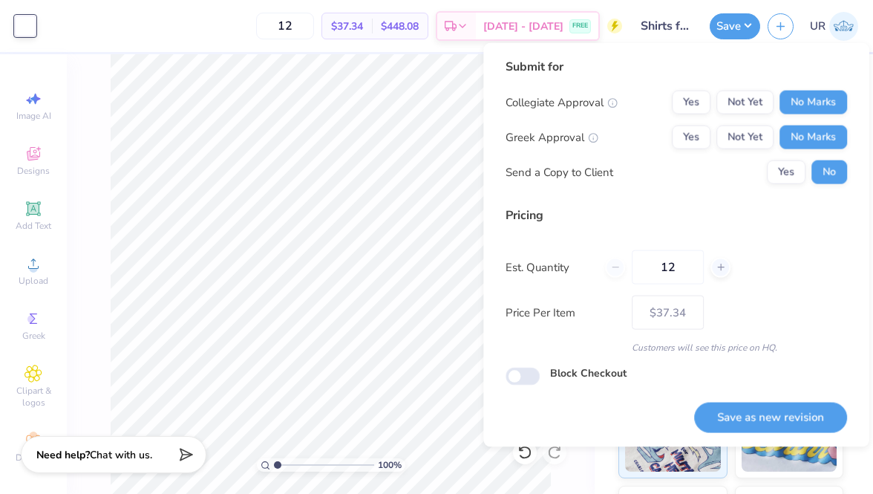
click at [781, 391] on div "Save as new revision" at bounding box center [770, 408] width 153 height 47
click at [776, 409] on button "Save as new revision" at bounding box center [770, 417] width 153 height 30
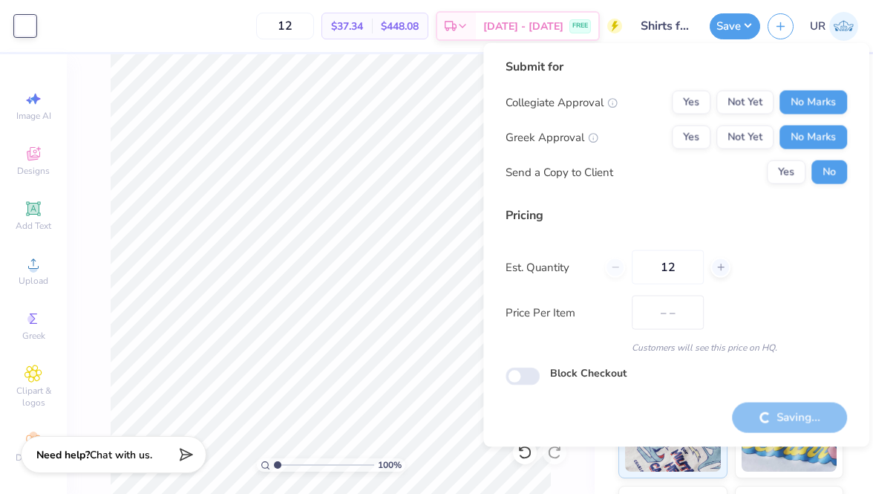
type input "$37.34"
